Goal: Task Accomplishment & Management: Manage account settings

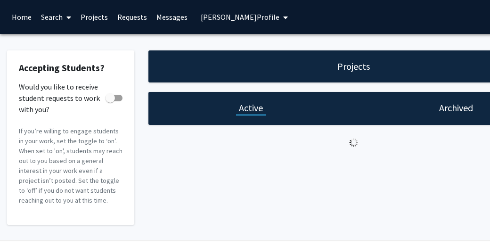
checkbox input "true"
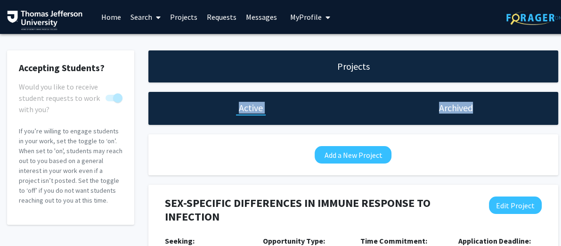
scroll to position [0, 4]
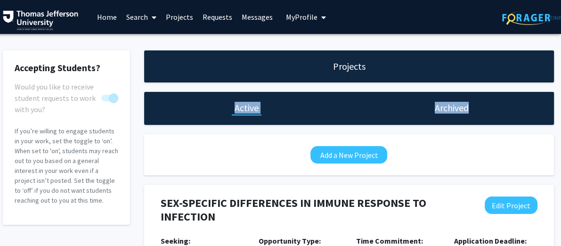
drag, startPoint x: 560, startPoint y: 64, endPoint x: 560, endPoint y: 102, distance: 38.2
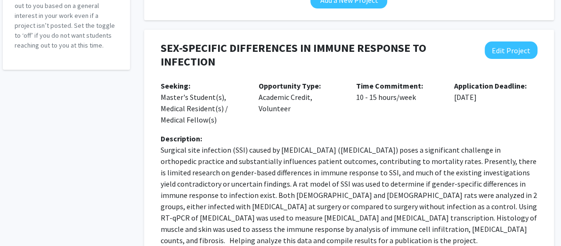
scroll to position [151, 4]
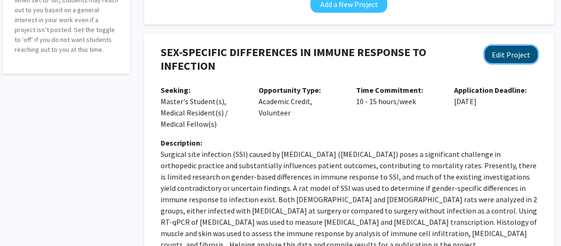
click at [497, 50] on button "Edit Project" at bounding box center [511, 54] width 53 height 17
select select "10 - 15"
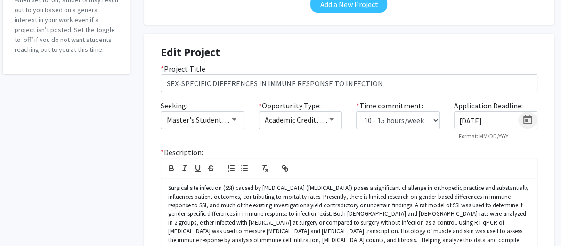
click at [497, 117] on icon "Open calendar" at bounding box center [527, 119] width 8 height 9
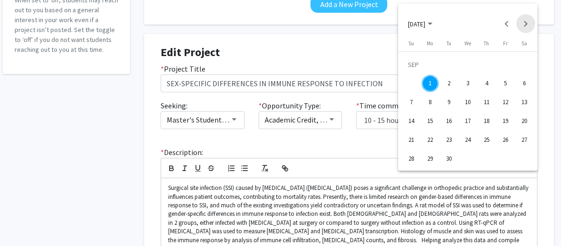
click at [497, 23] on button "Next month" at bounding box center [525, 23] width 19 height 19
click at [497, 20] on button "Previous month" at bounding box center [507, 23] width 19 height 19
click at [481, 102] on div "13" at bounding box center [486, 102] width 17 height 17
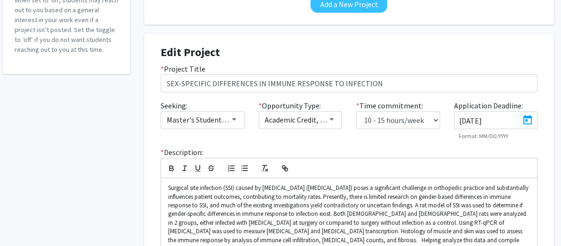
type input "[DATE]"
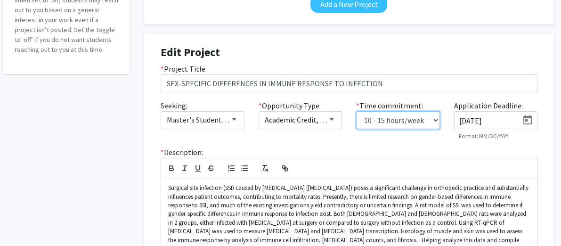
click at [404, 121] on select "0 - 5 hours/week 5 - 10 hours/week 10 - 15 hours/week 15 - 20 hours/week 20 - 3…" at bounding box center [398, 120] width 84 height 18
select select "5 - 10"
click at [356, 111] on select "0 - 5 hours/week 5 - 10 hours/week 10 - 15 hours/week 15 - 20 hours/week 20 - 3…" at bounding box center [398, 120] width 84 height 18
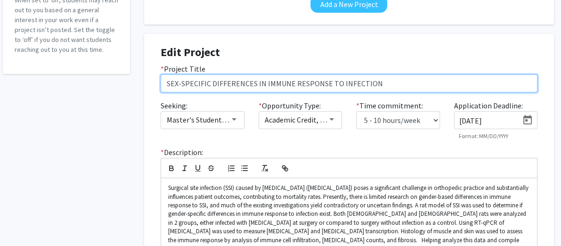
drag, startPoint x: 164, startPoint y: 85, endPoint x: 263, endPoint y: 83, distance: 98.9
click at [263, 83] on input "SEX-SPECIFIC DIFFERENCES IN IMMUNE RESPONSE TO INFECTION" at bounding box center [349, 83] width 377 height 18
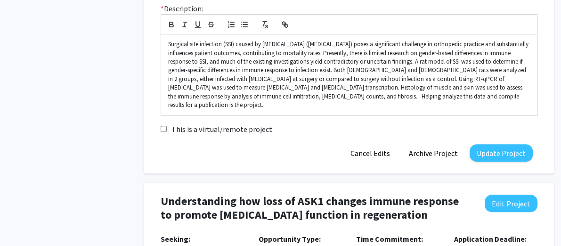
scroll to position [290, 4]
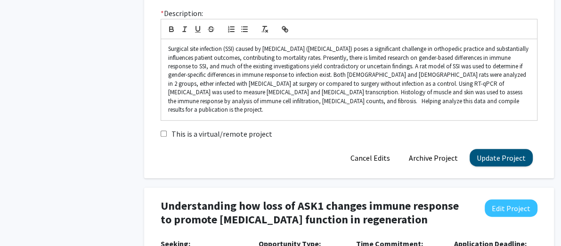
type input "IMMUNE RESPONSE TO INFECTION"
click at [497, 149] on button "Update Project" at bounding box center [501, 157] width 63 height 17
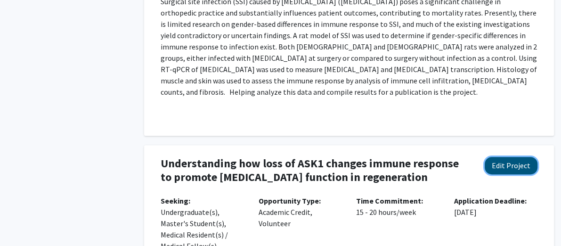
click at [497, 162] on button "Edit Project" at bounding box center [511, 165] width 53 height 17
select select "15 - 20"
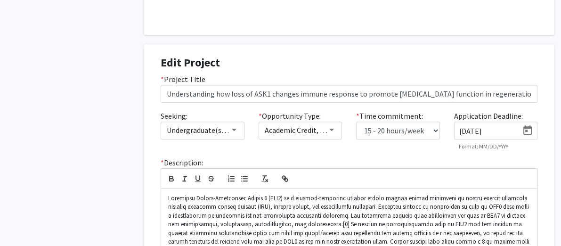
scroll to position [394, 4]
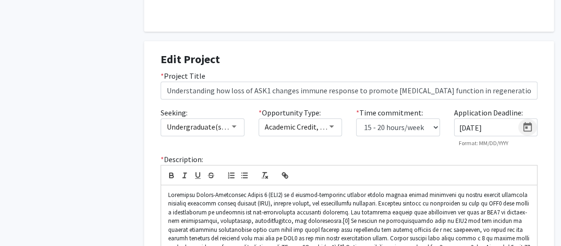
click at [497, 126] on icon "Open calendar" at bounding box center [527, 127] width 11 height 11
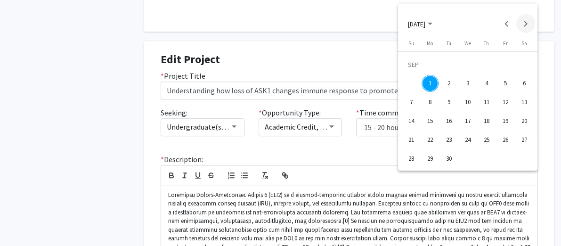
click at [497, 24] on button "Next month" at bounding box center [525, 23] width 19 height 19
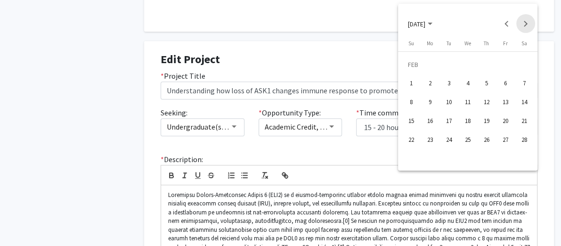
click at [497, 24] on button "Next month" at bounding box center [525, 23] width 19 height 19
click at [497, 138] on div "30" at bounding box center [524, 139] width 17 height 17
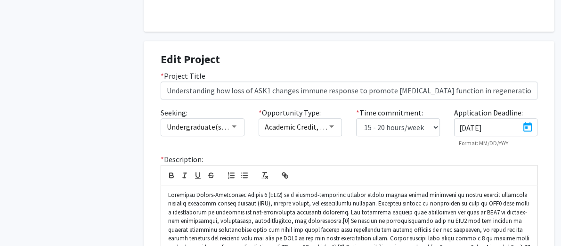
type input "[DATE]"
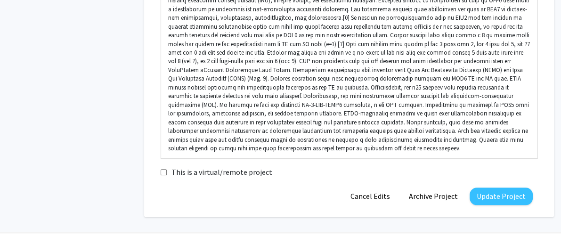
scroll to position [617, 4]
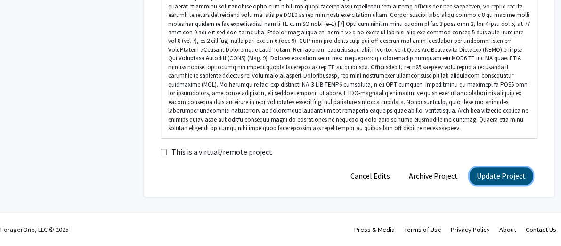
click at [497, 176] on button "Update Project" at bounding box center [501, 175] width 63 height 17
